Goal: Transaction & Acquisition: Download file/media

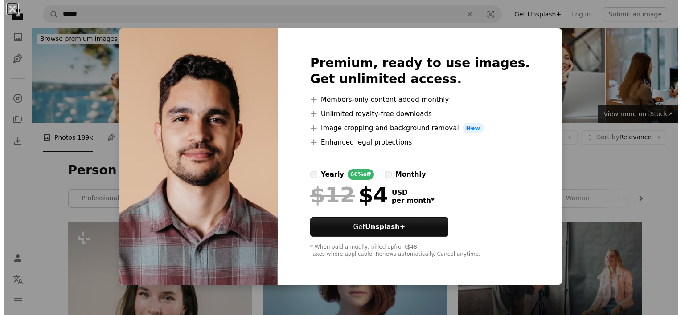
scroll to position [2418, 0]
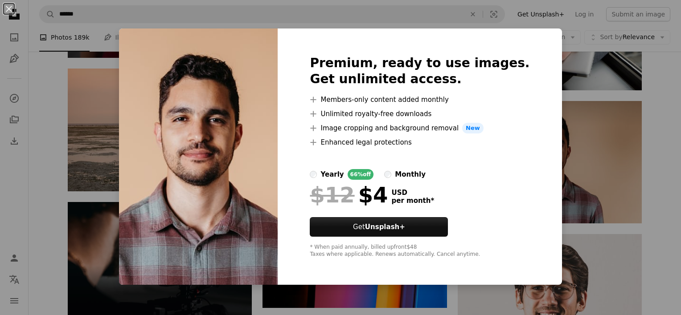
click at [594, 153] on div "An X shape Premium, ready to use images. Get unlimited access. A plus sign Memb…" at bounding box center [340, 157] width 681 height 315
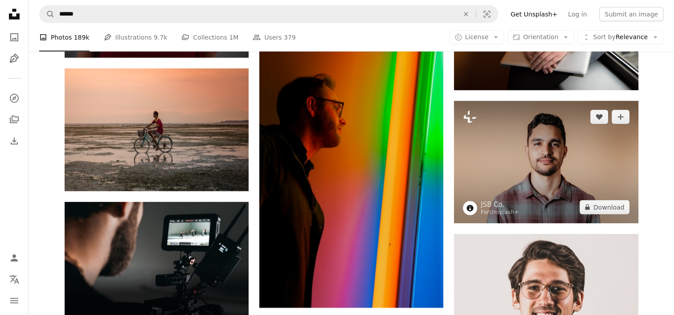
click at [595, 153] on img at bounding box center [546, 162] width 184 height 122
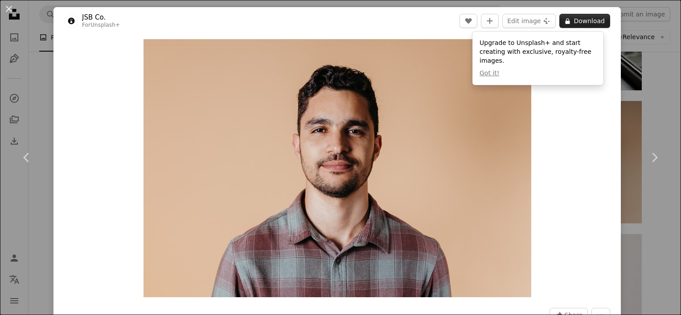
click at [568, 20] on button "A lock Download" at bounding box center [584, 21] width 51 height 14
